Goal: Task Accomplishment & Management: Manage account settings

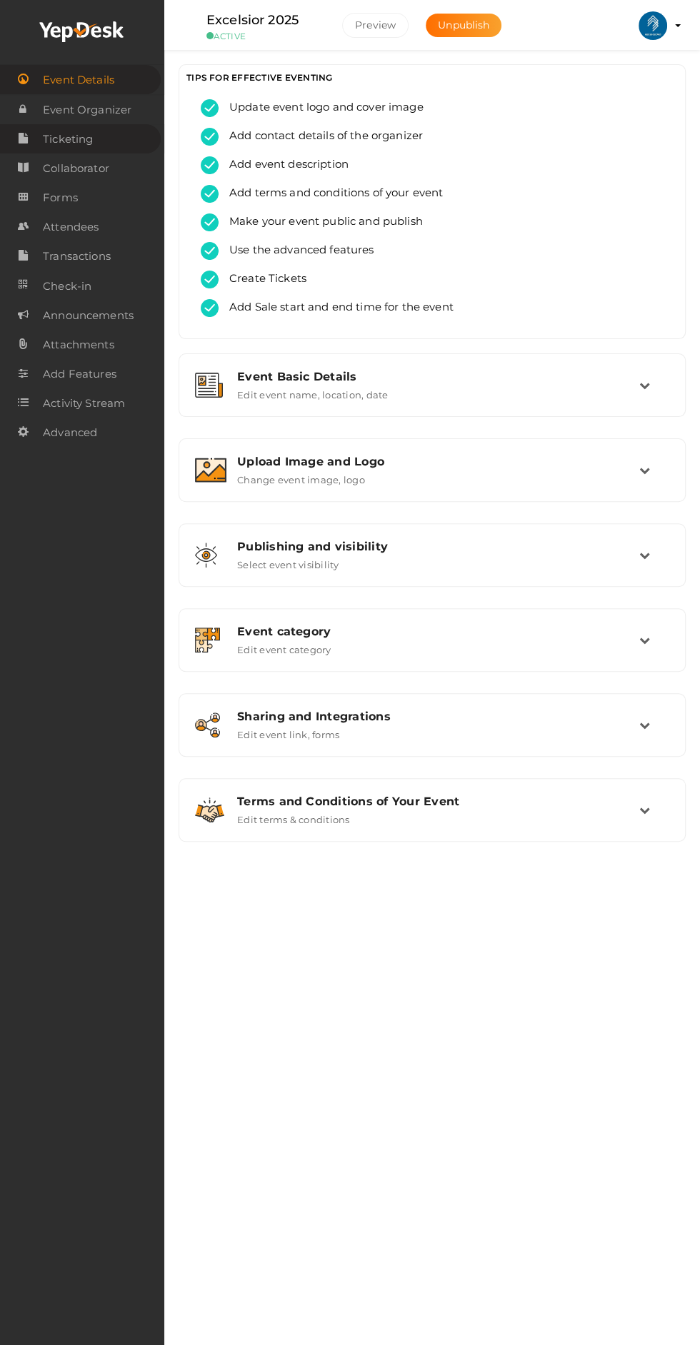
click at [123, 149] on link "Ticketing" at bounding box center [80, 138] width 161 height 29
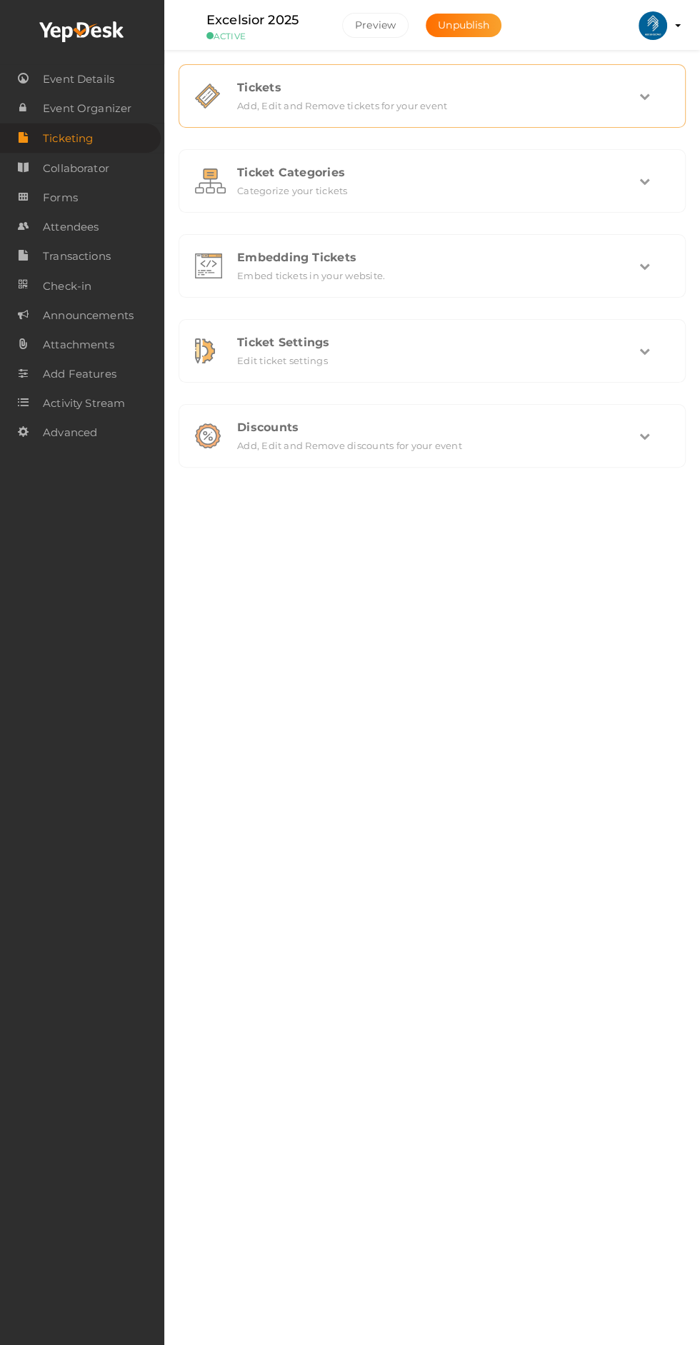
click at [637, 99] on div "Tickets Add, Edit and Remove tickets for your event" at bounding box center [432, 96] width 413 height 31
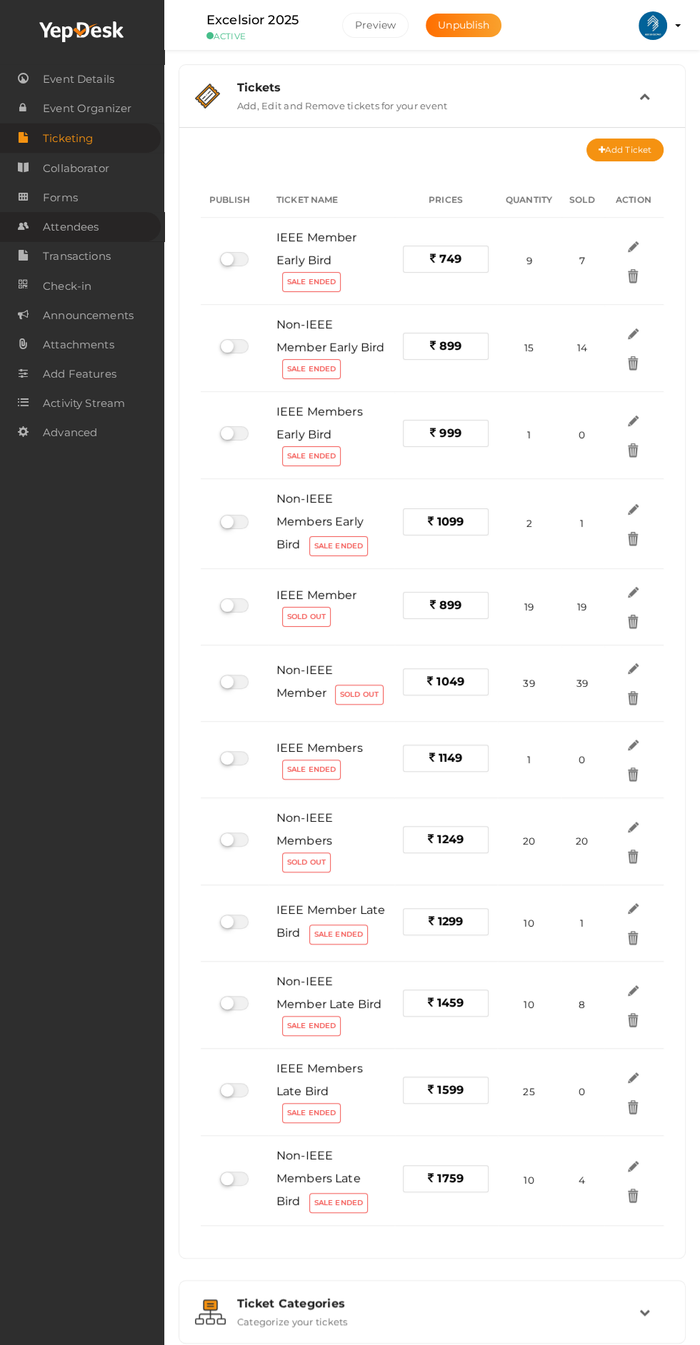
click at [99, 237] on link "Attendees" at bounding box center [80, 226] width 161 height 29
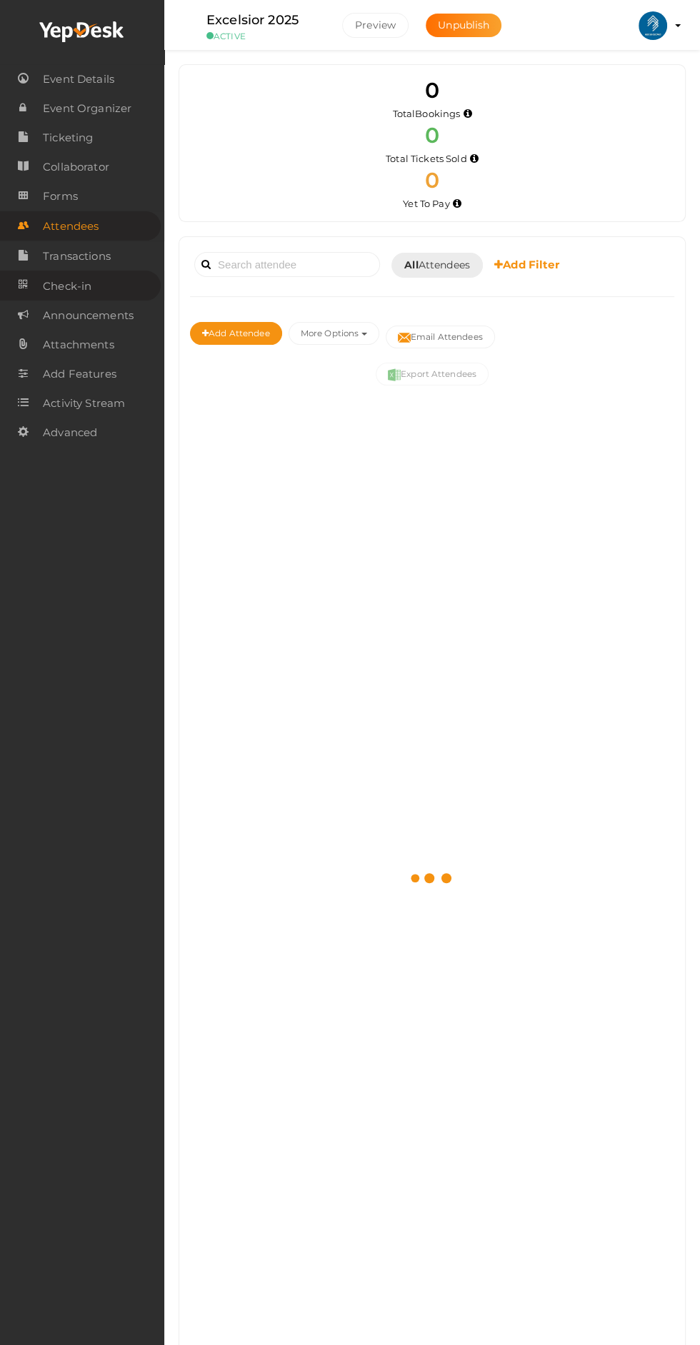
click at [103, 289] on link "Check-in" at bounding box center [80, 285] width 161 height 29
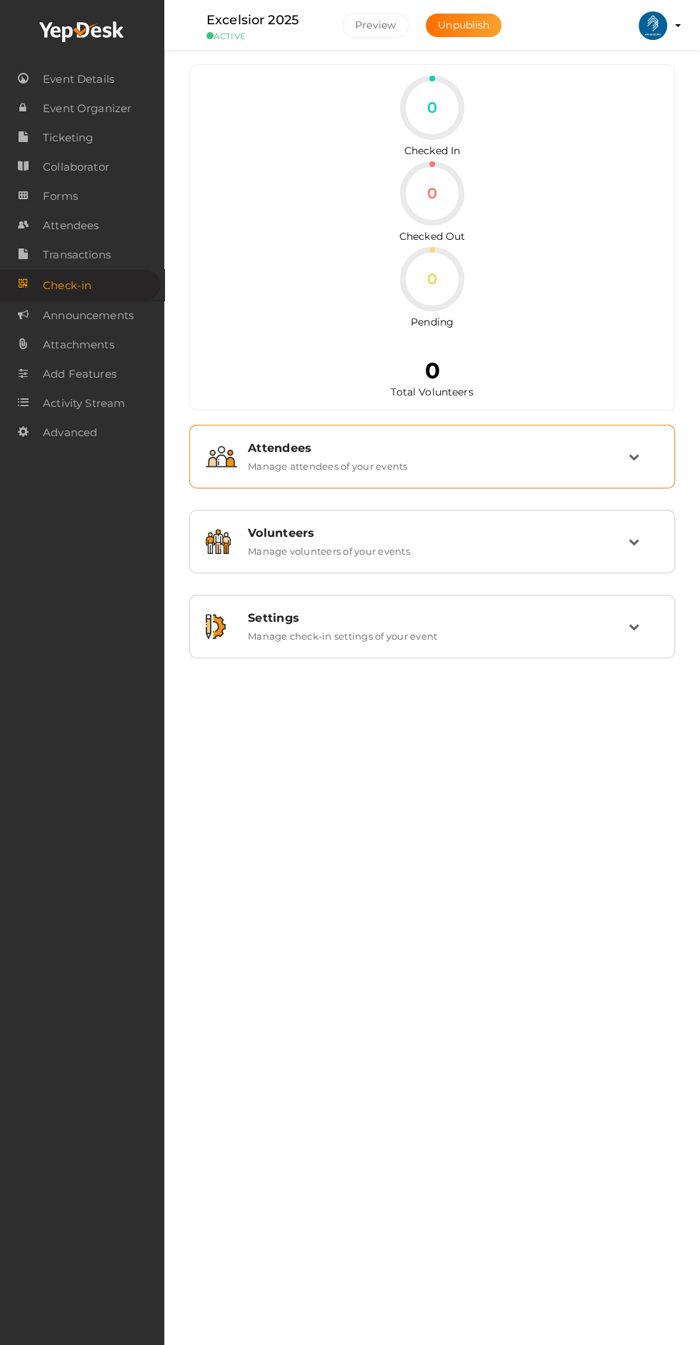
click at [665, 463] on div "Attendees Manage attendees of your events" at bounding box center [432, 457] width 470 height 48
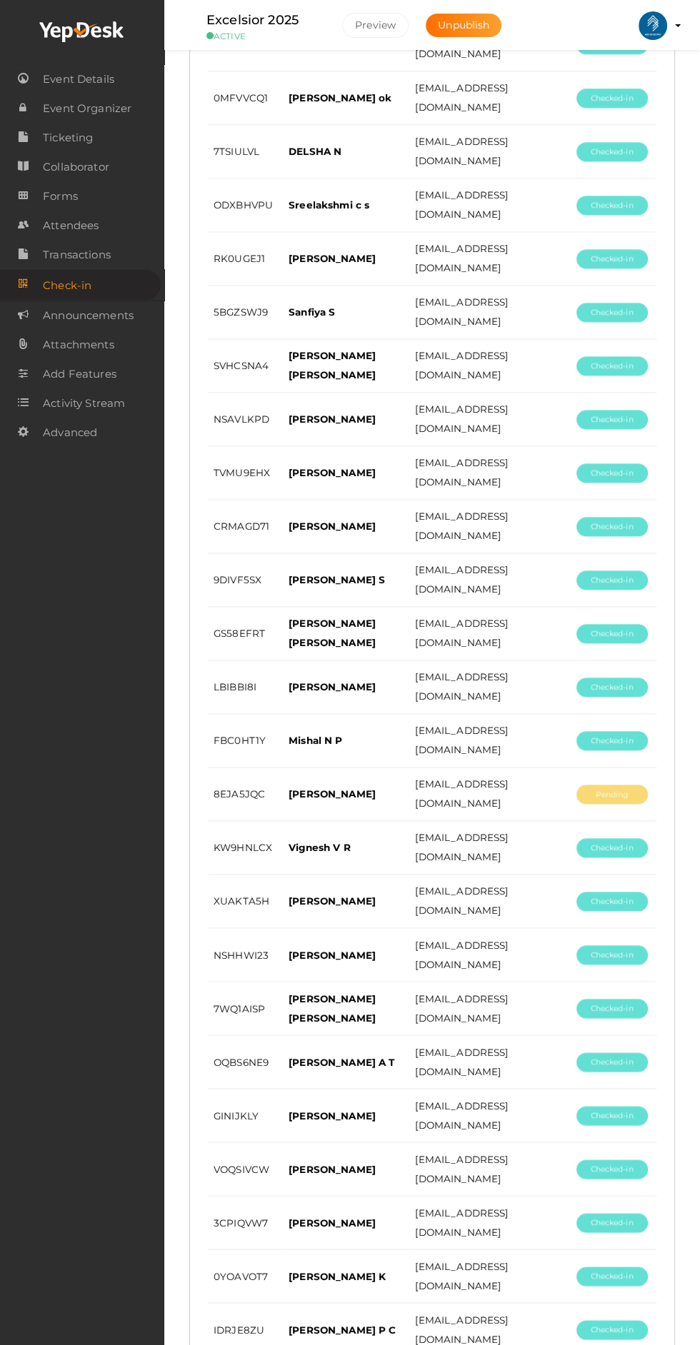
scroll to position [1408, 0]
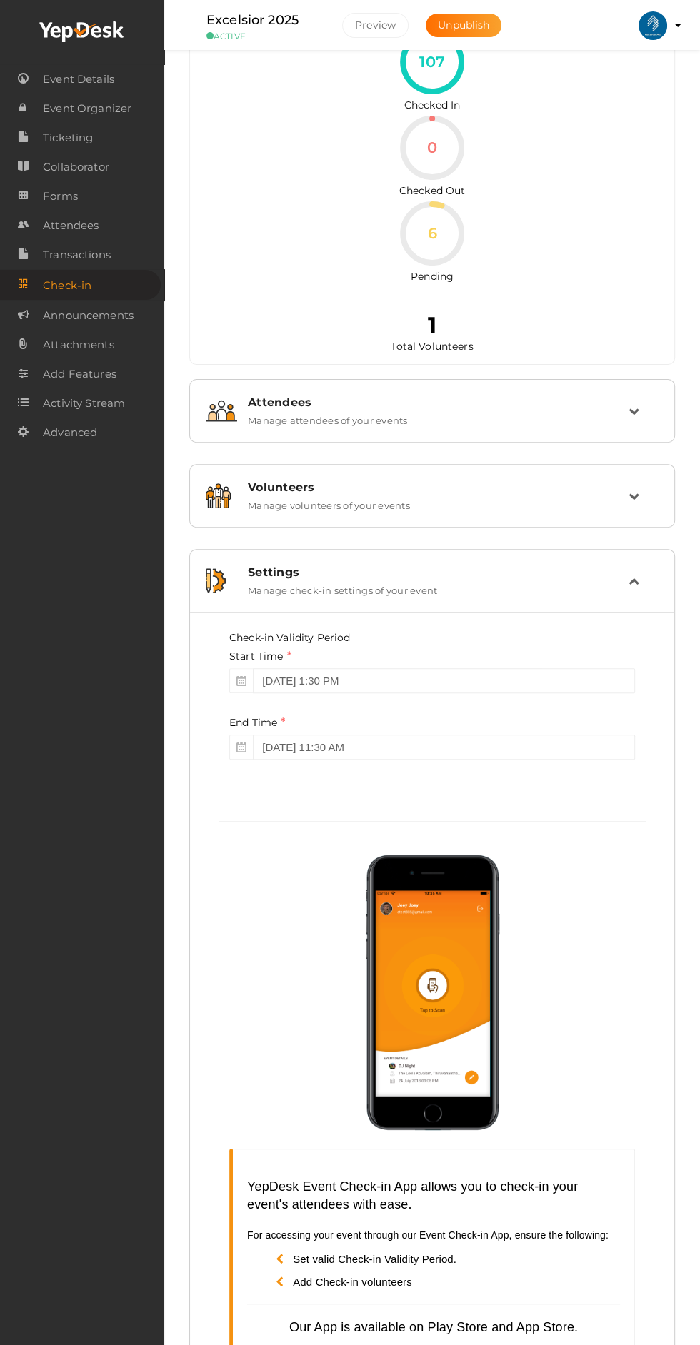
scroll to position [0, 0]
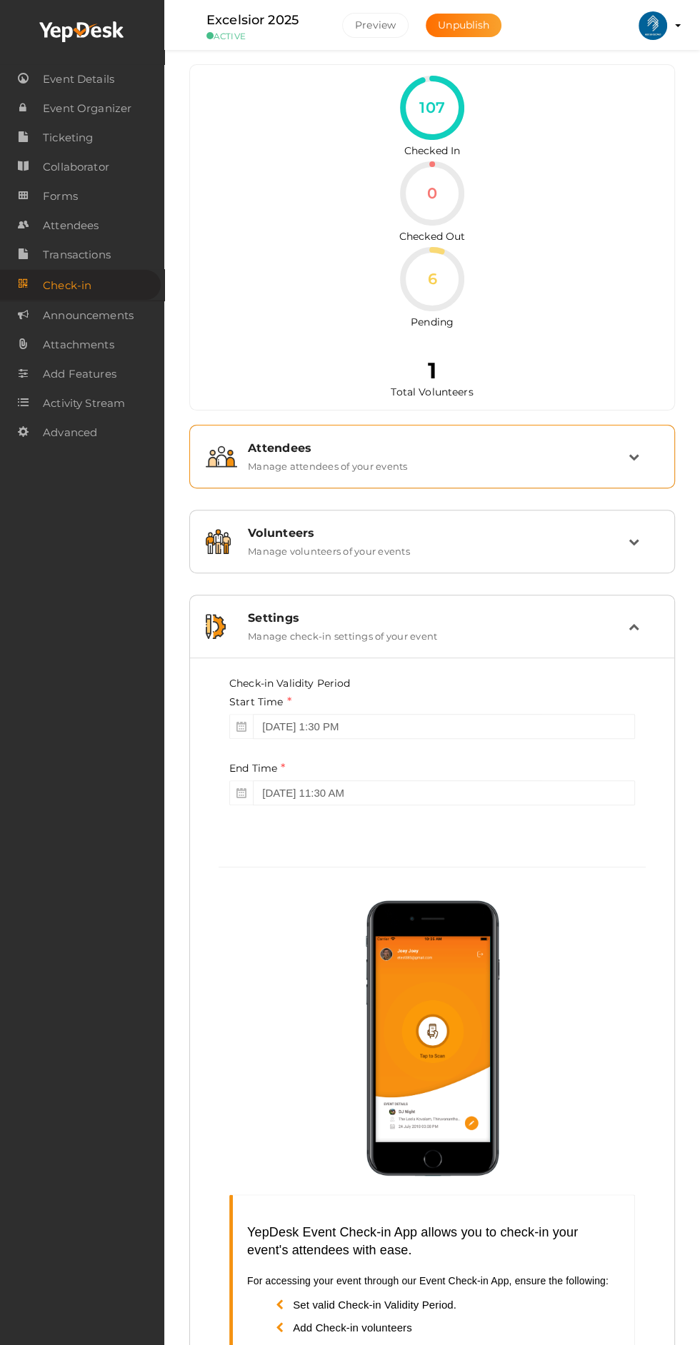
click at [624, 468] on div "Attendees Manage attendees of your events" at bounding box center [432, 456] width 391 height 31
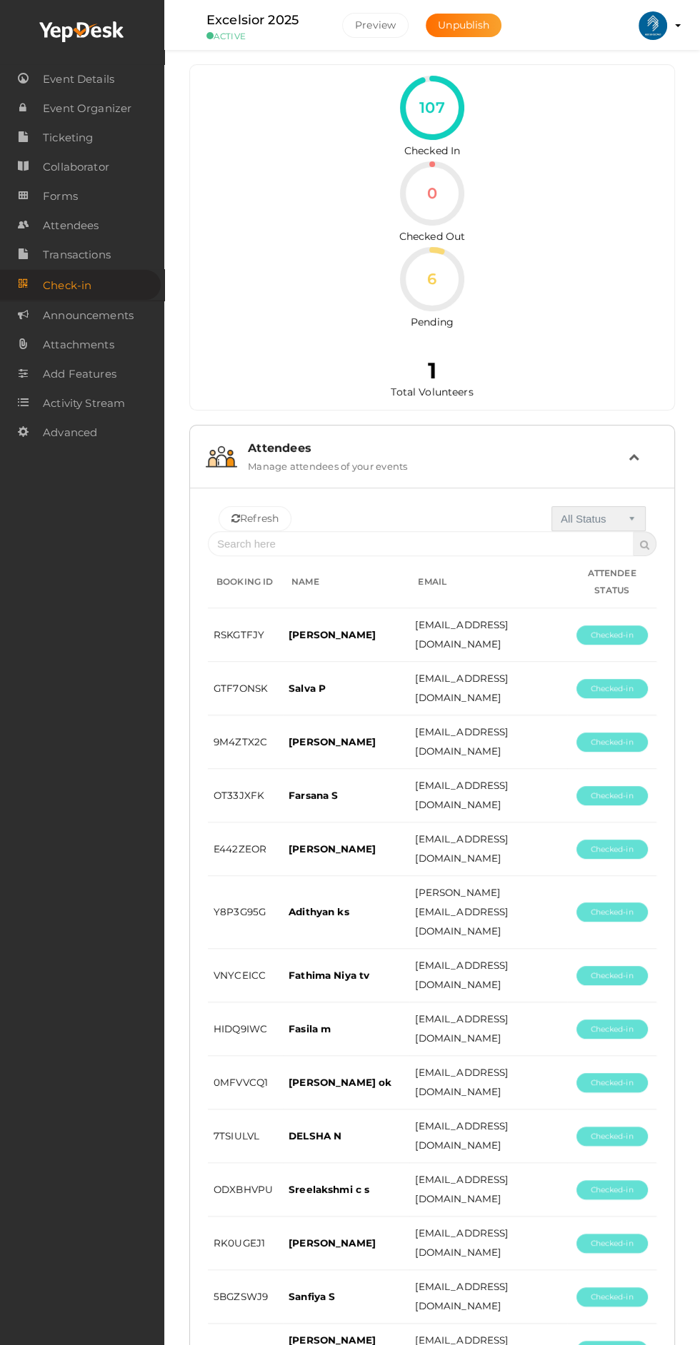
click at [620, 527] on select "All Status Checked In Checked Out Pending" at bounding box center [598, 518] width 94 height 25
select select "1"
click at [553, 506] on select "All Status Checked In Checked Out Pending" at bounding box center [598, 518] width 94 height 25
